Goal: Transaction & Acquisition: Purchase product/service

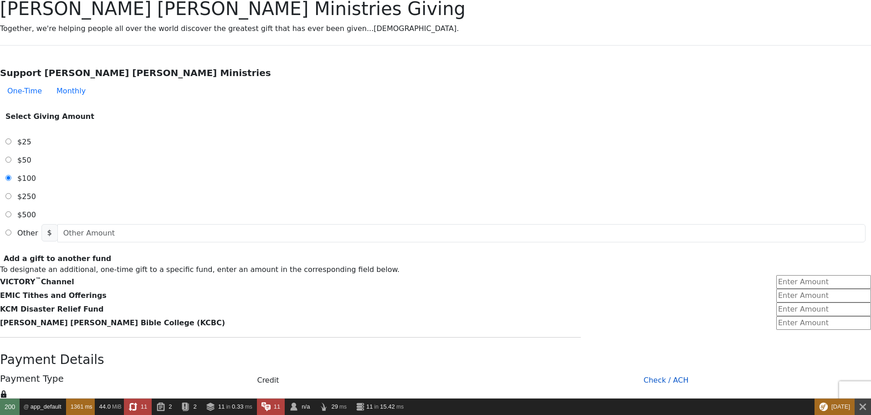
click at [488, 371] on button "Check / ACH" at bounding box center [666, 380] width 410 height 18
click at [390, 371] on button "Credit" at bounding box center [268, 380] width 387 height 18
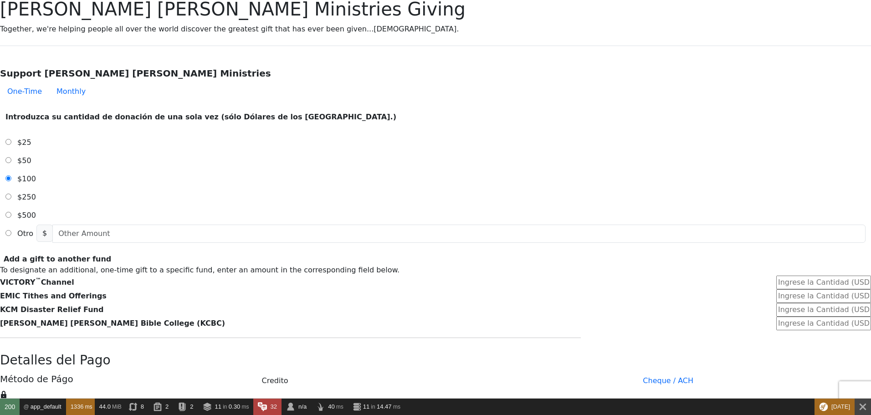
scroll to position [273, 0]
click at [487, 371] on button "Cheque / ACH" at bounding box center [668, 380] width 406 height 18
